Goal: Use online tool/utility: Utilize a website feature to perform a specific function

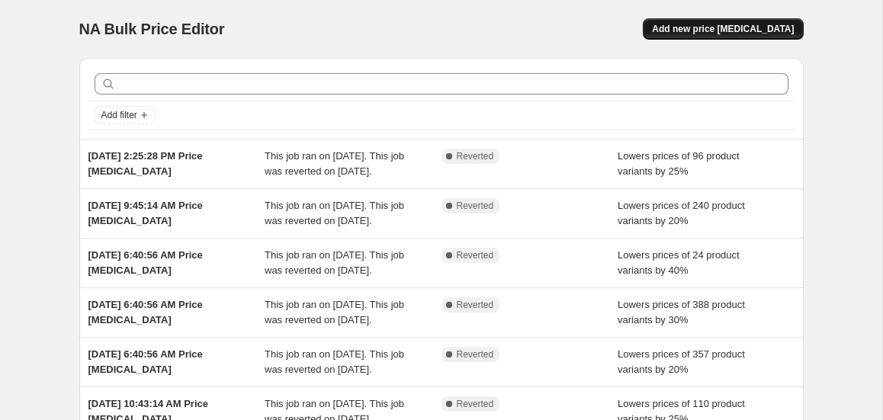
click at [707, 28] on span "Add new price [MEDICAL_DATA]" at bounding box center [723, 29] width 142 height 12
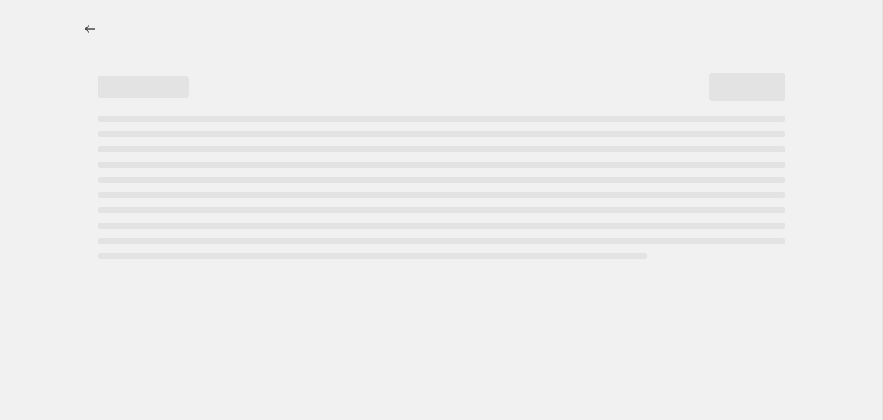
select select "percentage"
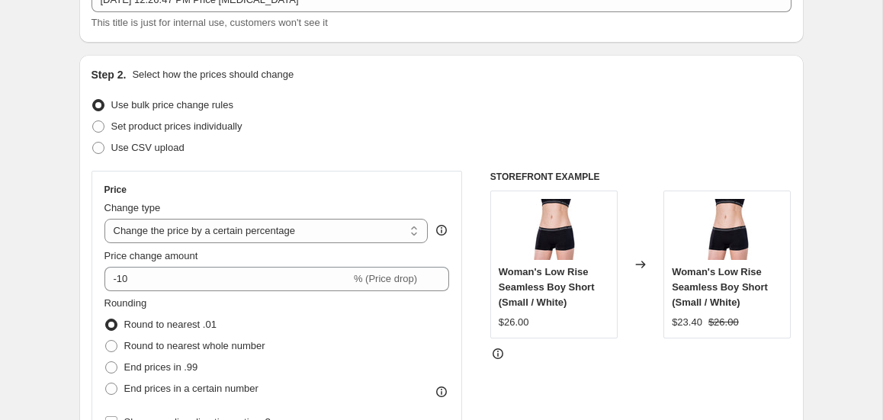
scroll to position [137, 0]
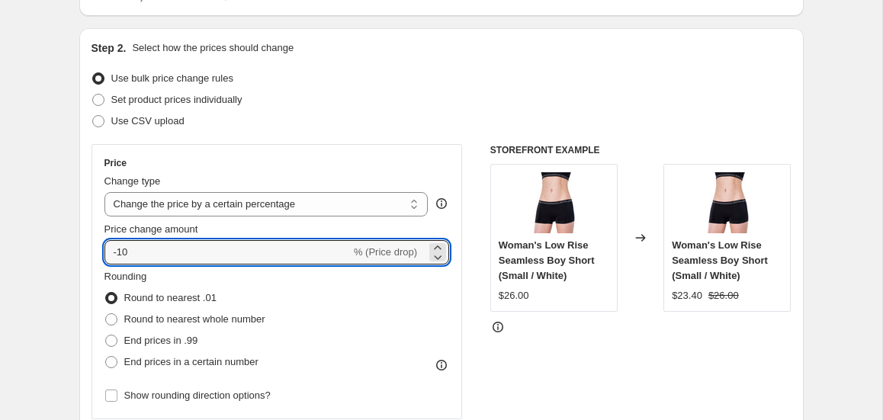
drag, startPoint x: 140, startPoint y: 252, endPoint x: 100, endPoint y: 251, distance: 40.4
click at [100, 251] on div "Price Change type Change the price to a certain amount Change the price by a ce…" at bounding box center [277, 281] width 371 height 275
click at [137, 252] on input "-10" at bounding box center [227, 252] width 246 height 24
type input "-1"
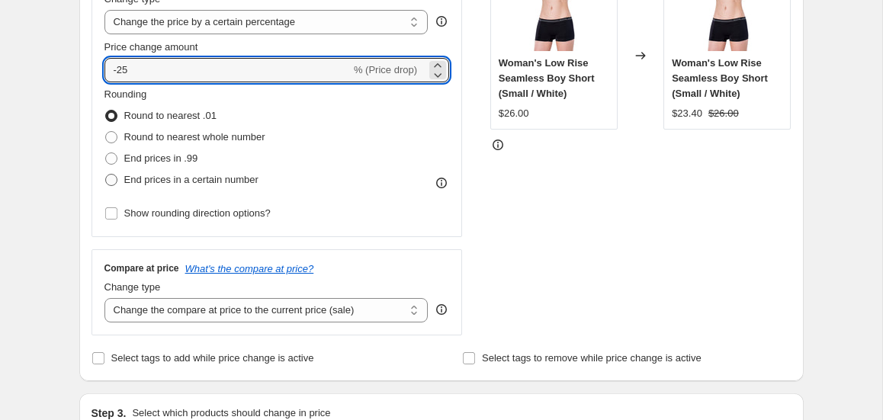
scroll to position [318, 0]
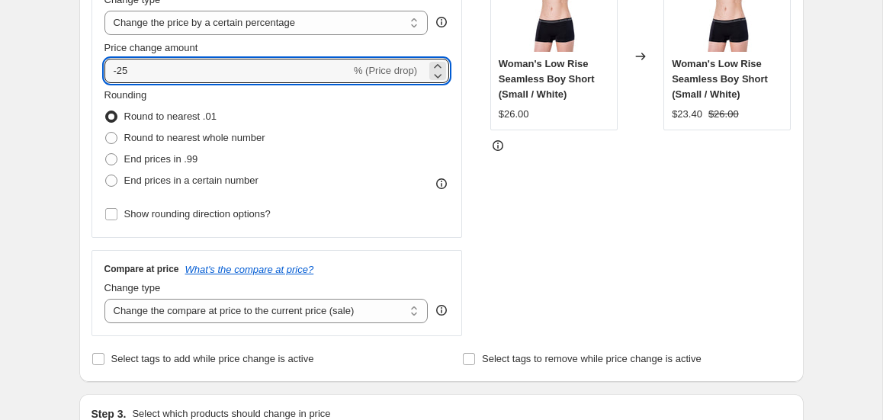
type input "-25"
click at [397, 355] on div "Select tags to add while price change is active" at bounding box center [256, 359] width 329 height 21
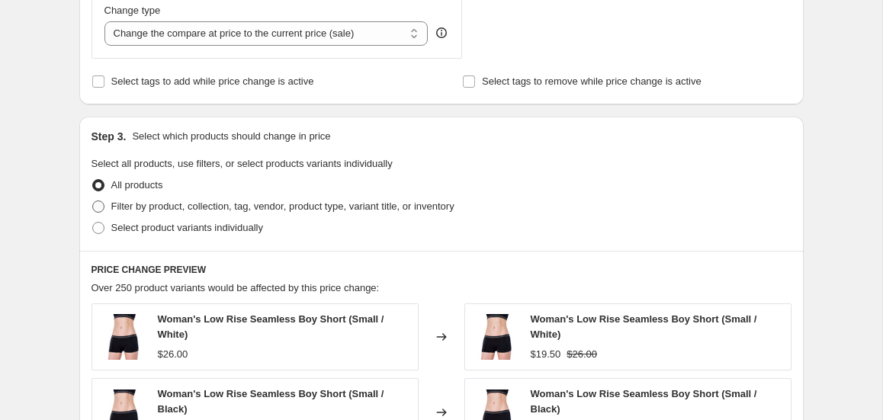
scroll to position [598, 0]
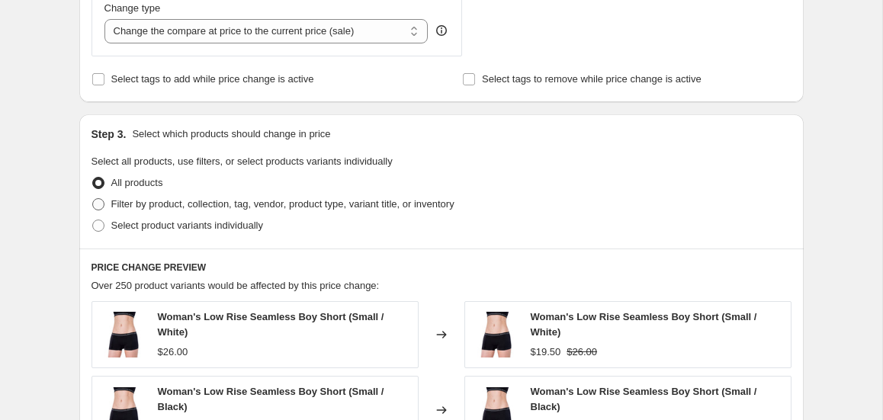
click at [98, 204] on span at bounding box center [98, 204] width 12 height 12
click at [93, 199] on input "Filter by product, collection, tag, vendor, product type, variant title, or inv…" at bounding box center [92, 198] width 1 height 1
radio input "true"
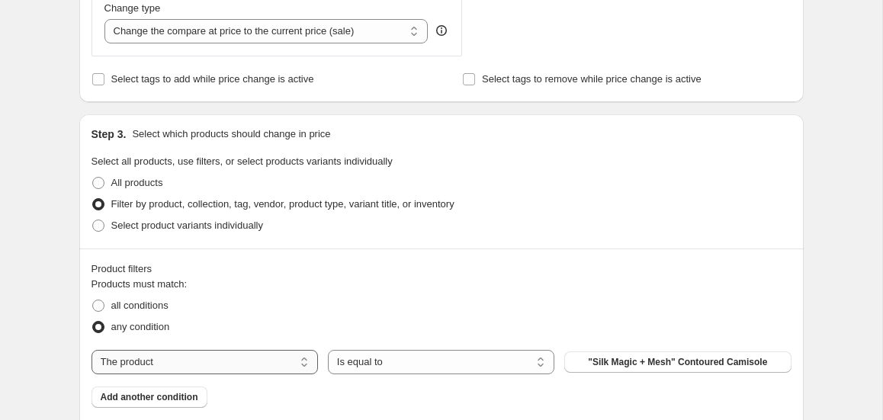
click at [308, 364] on select "The product The product's collection The product's tag The product's vendor The…" at bounding box center [205, 362] width 227 height 24
select select "collection"
click at [606, 363] on button "Gift Card" at bounding box center [677, 362] width 227 height 21
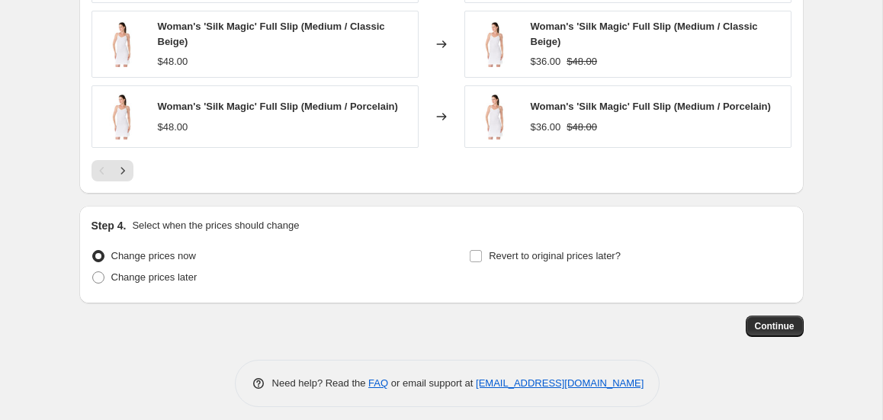
scroll to position [1275, 0]
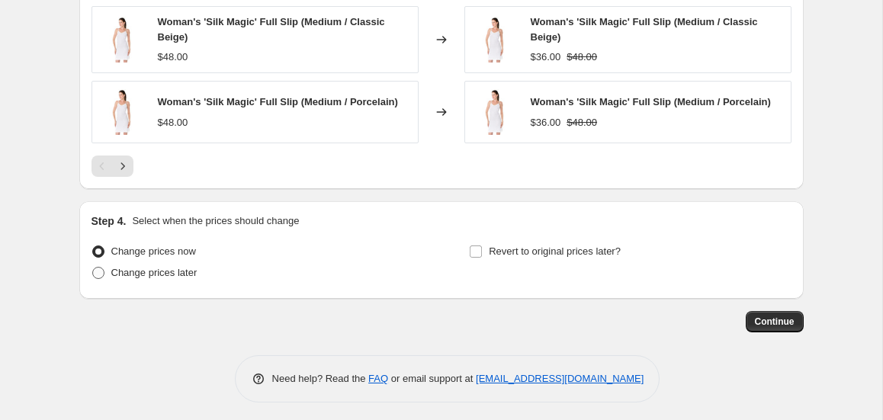
click at [98, 273] on span at bounding box center [98, 273] width 12 height 12
click at [93, 268] on input "Change prices later" at bounding box center [92, 267] width 1 height 1
radio input "true"
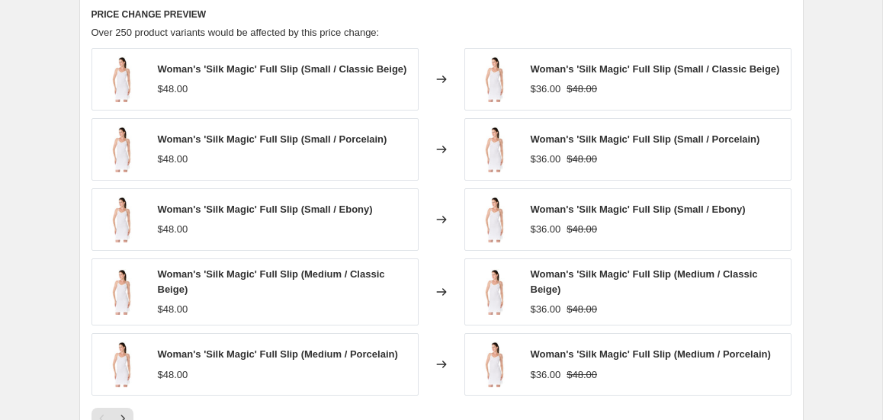
scroll to position [1020, 0]
